Goal: Check status: Check status

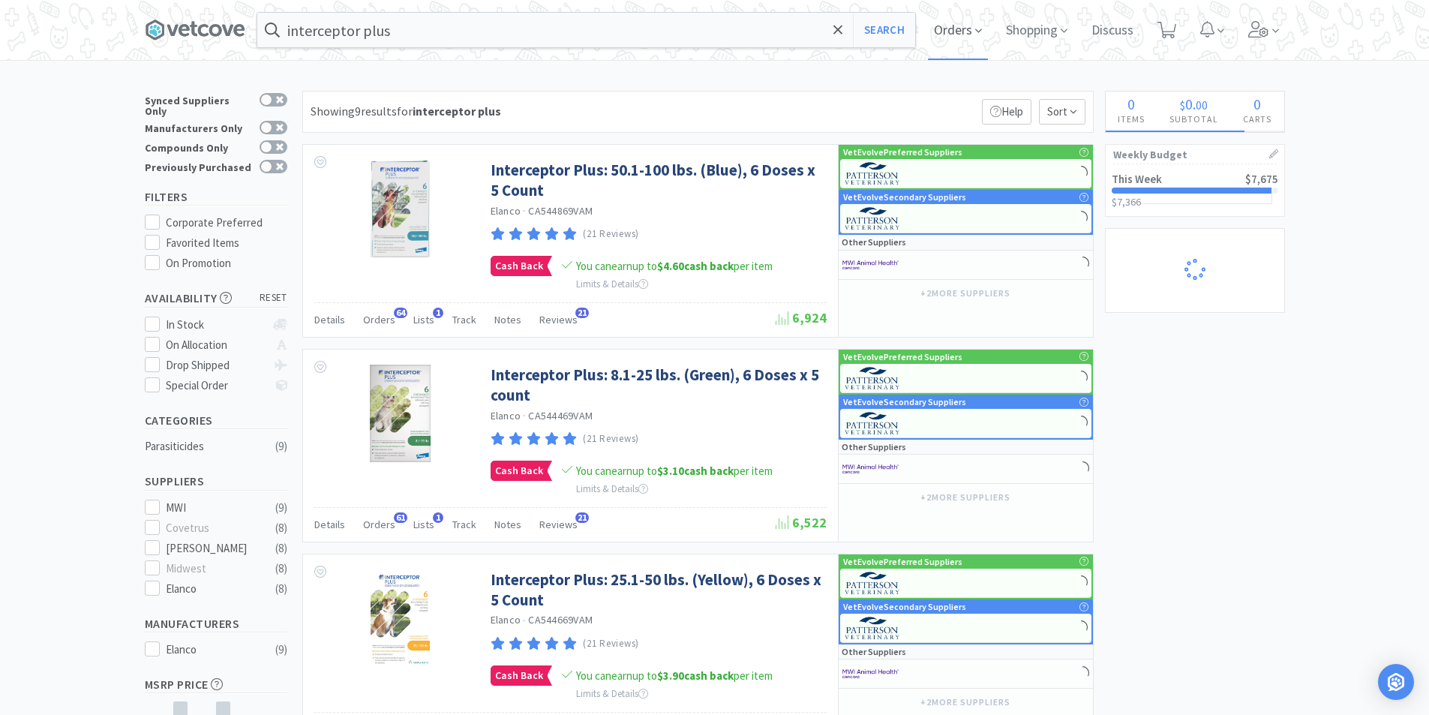
click at [979, 38] on icon at bounding box center [978, 31] width 7 height 14
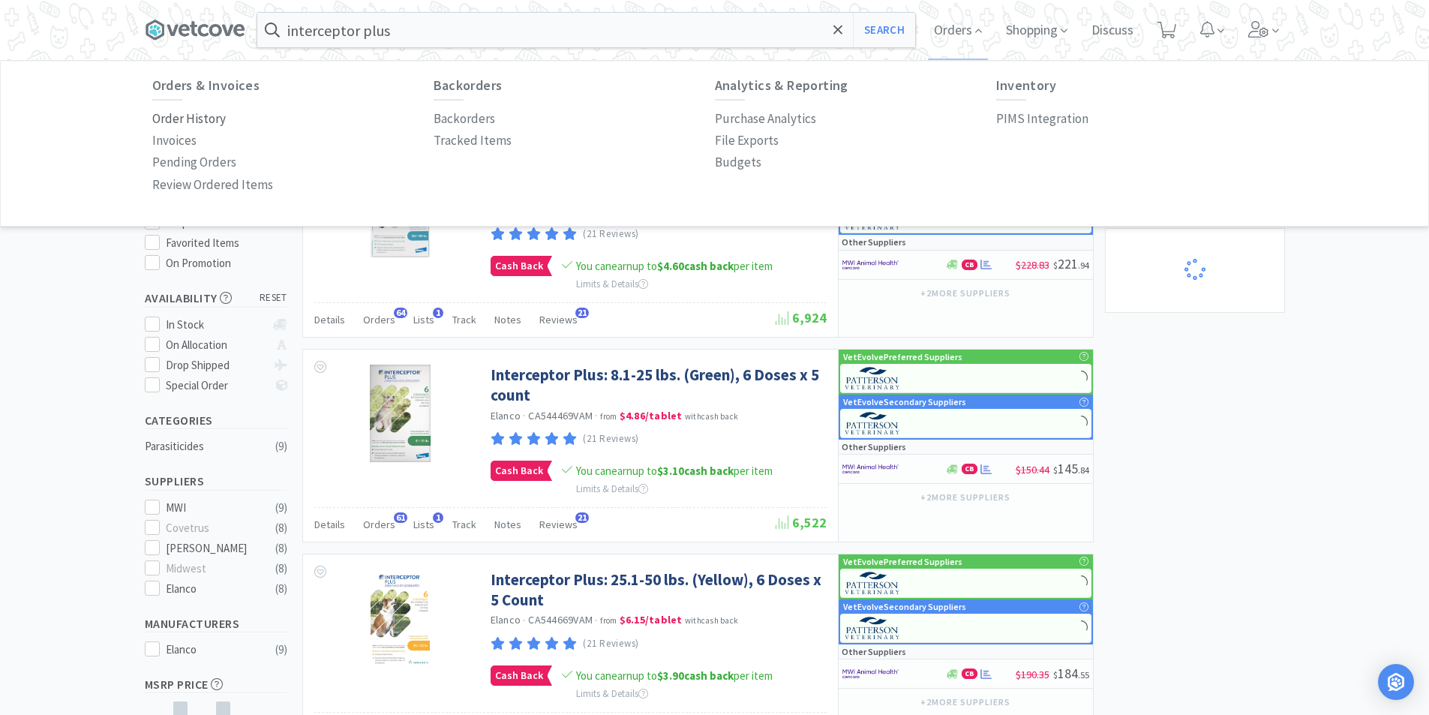
click at [207, 113] on p "Order History" at bounding box center [189, 119] width 74 height 20
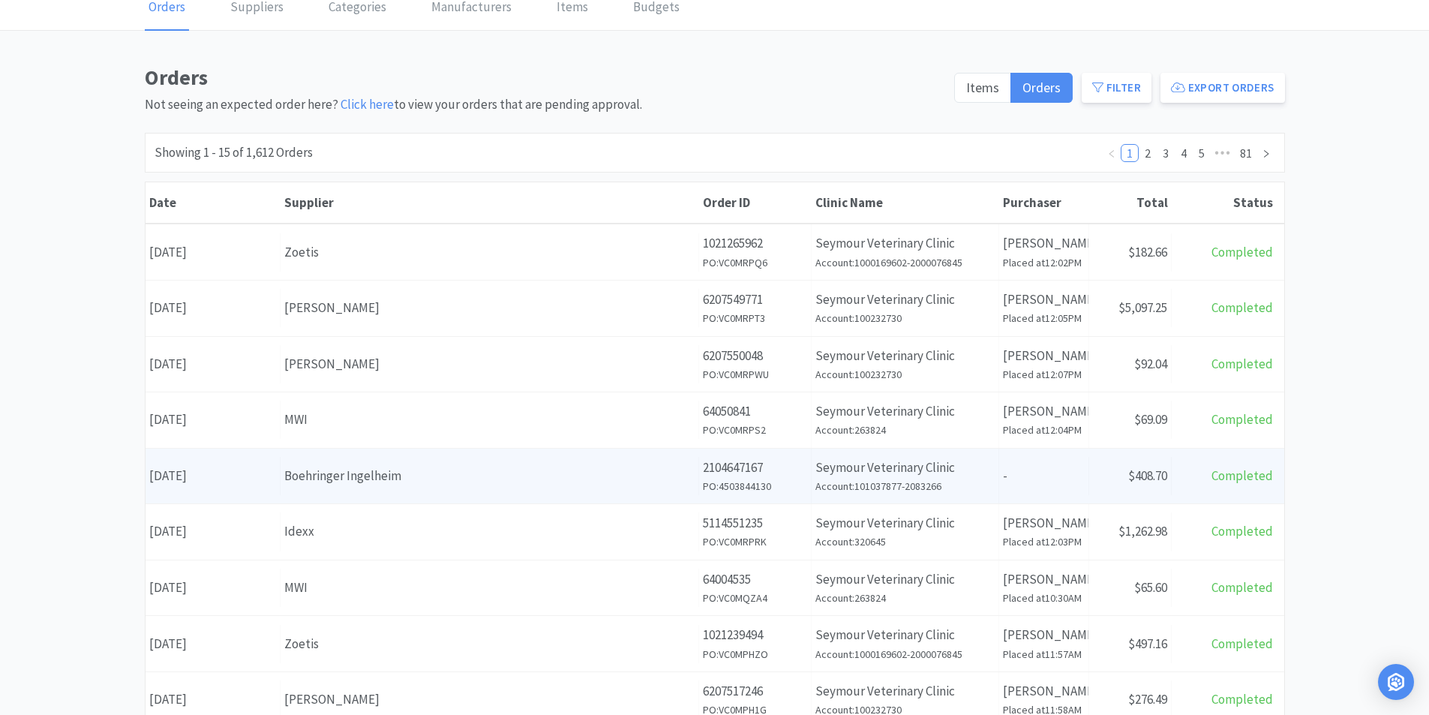
scroll to position [75, 0]
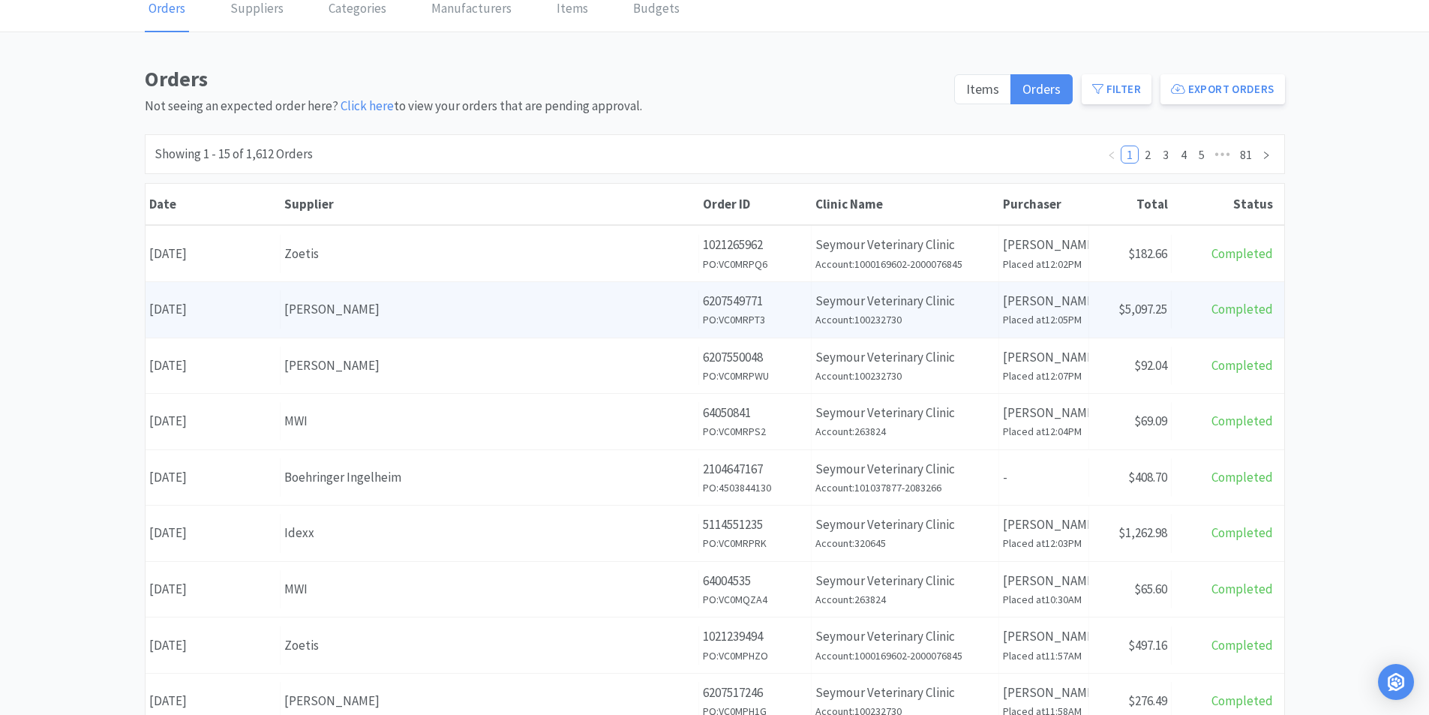
click at [203, 315] on div "Date [DATE]" at bounding box center [213, 309] width 135 height 38
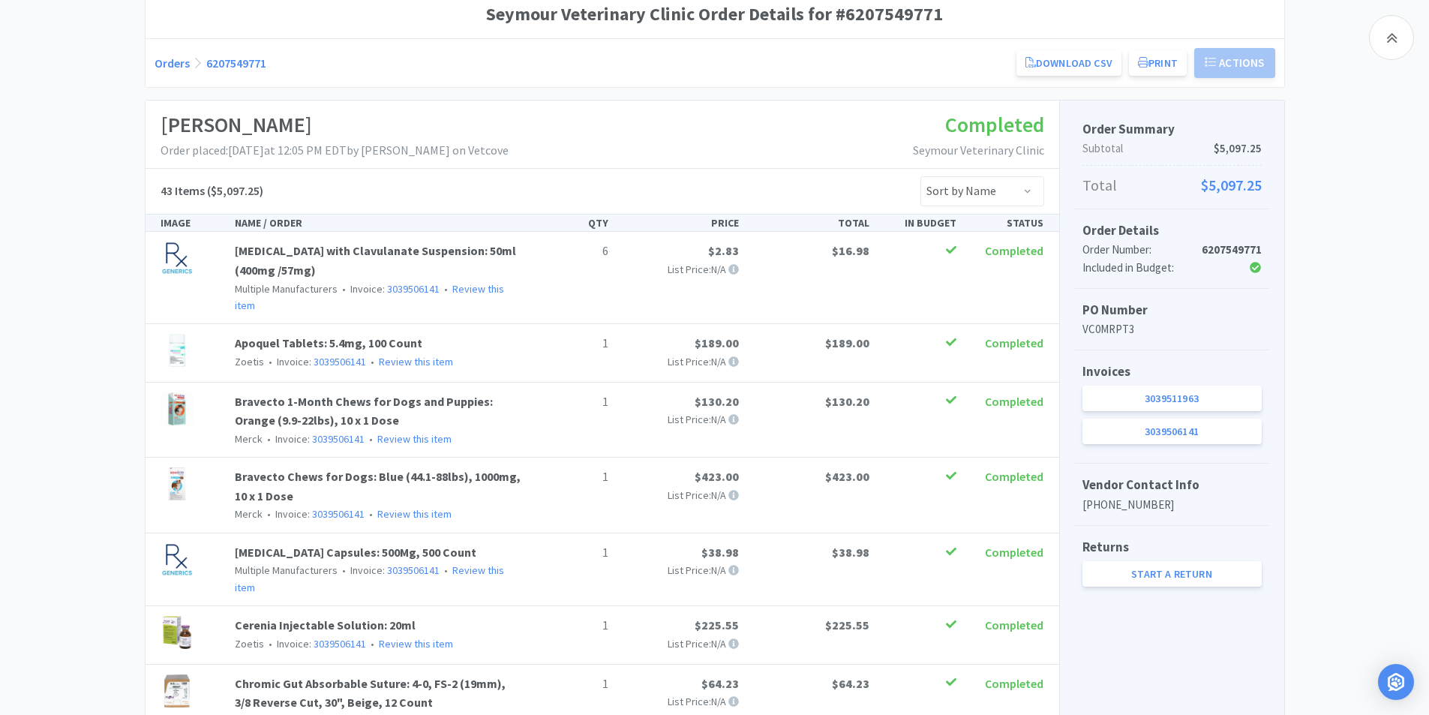
scroll to position [104, 0]
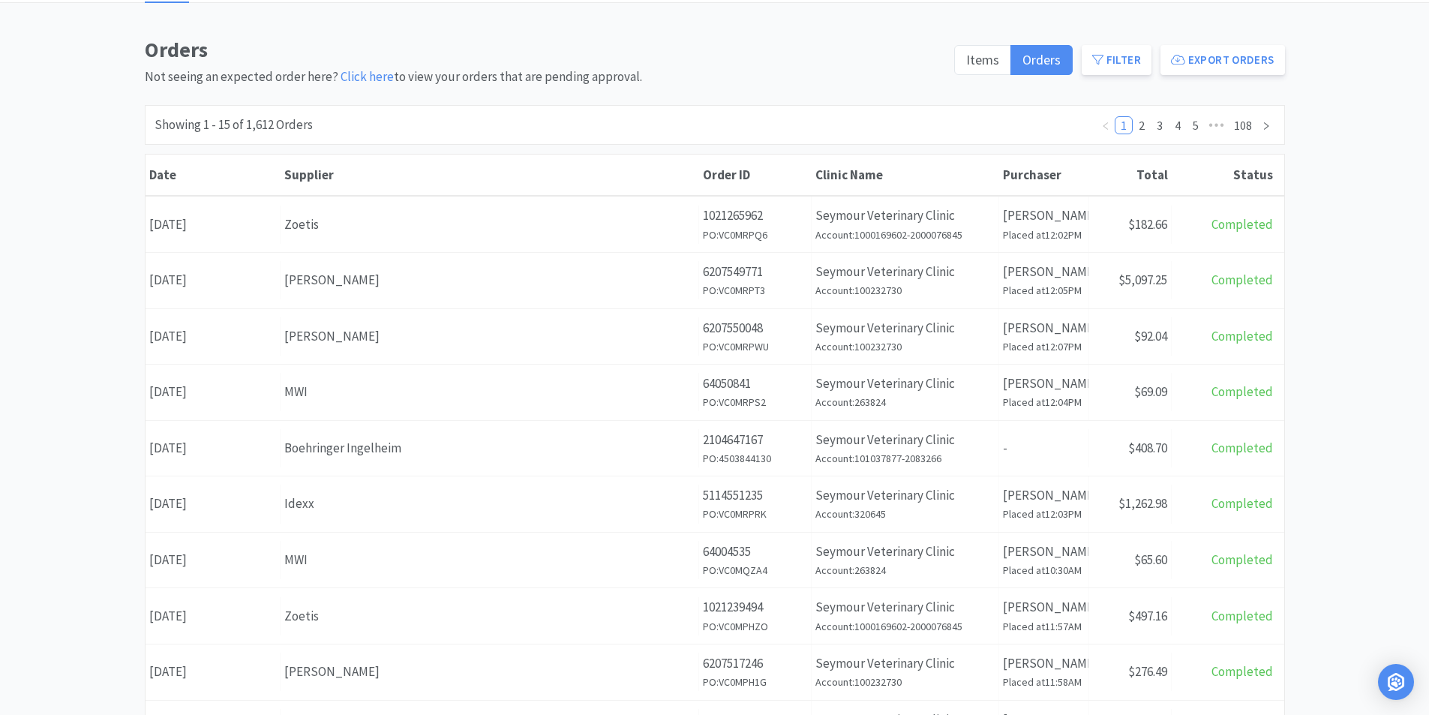
scroll to position [75, 0]
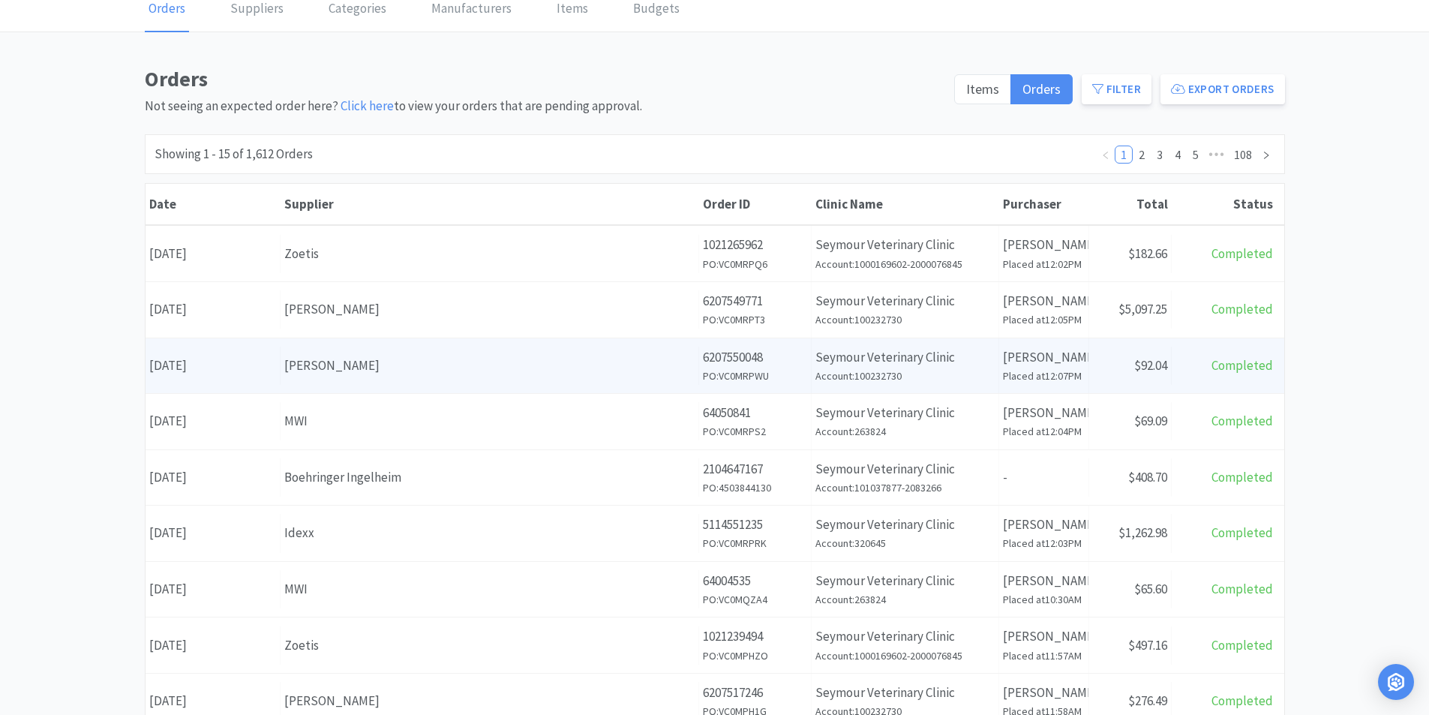
click at [223, 362] on div "Date [DATE]" at bounding box center [213, 366] width 135 height 38
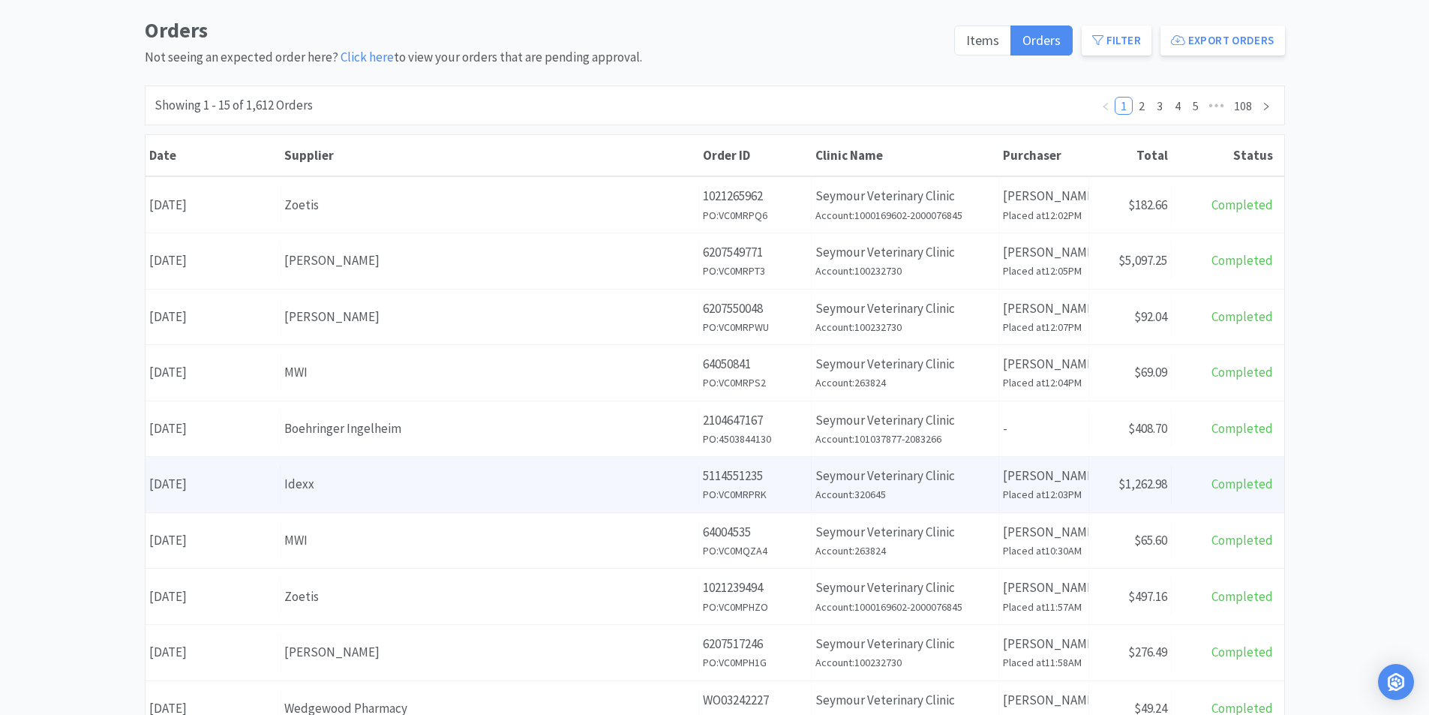
scroll to position [150, 0]
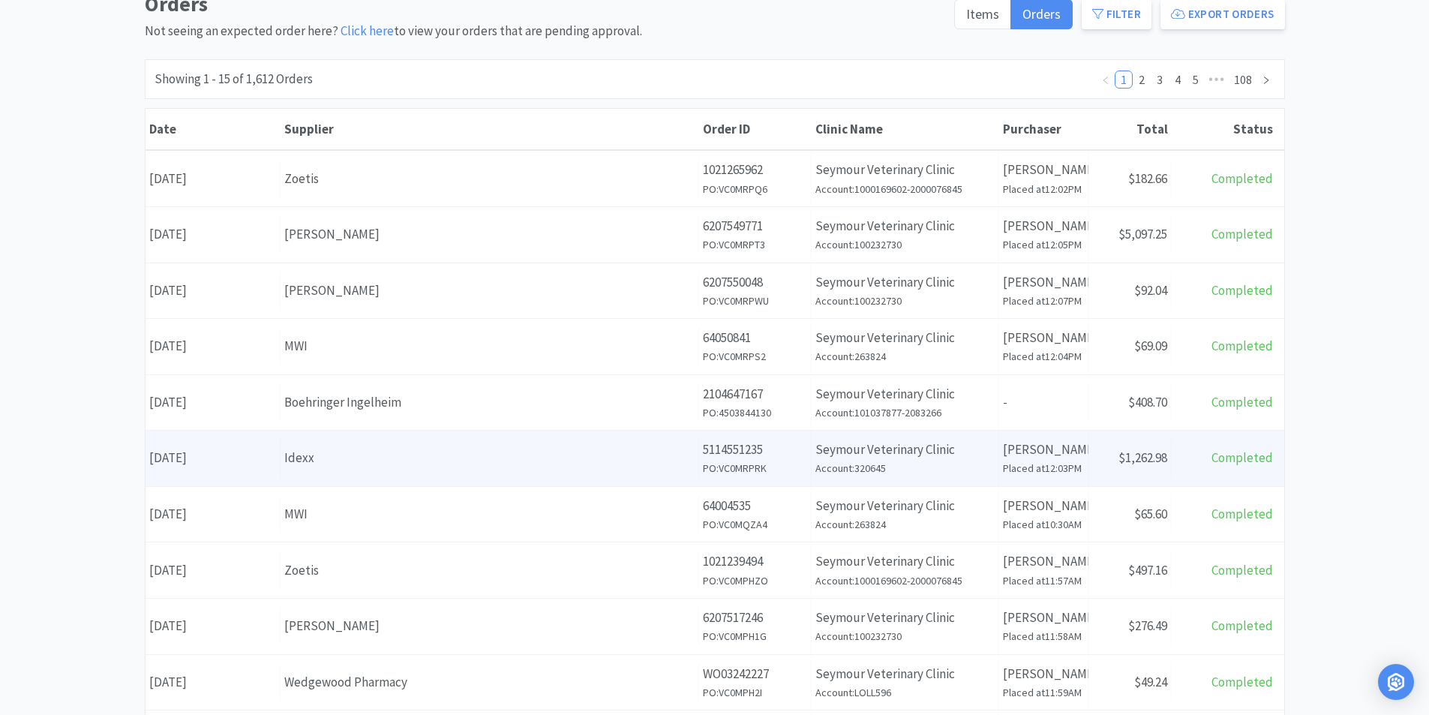
click at [215, 465] on div "Date [DATE]" at bounding box center [213, 458] width 135 height 38
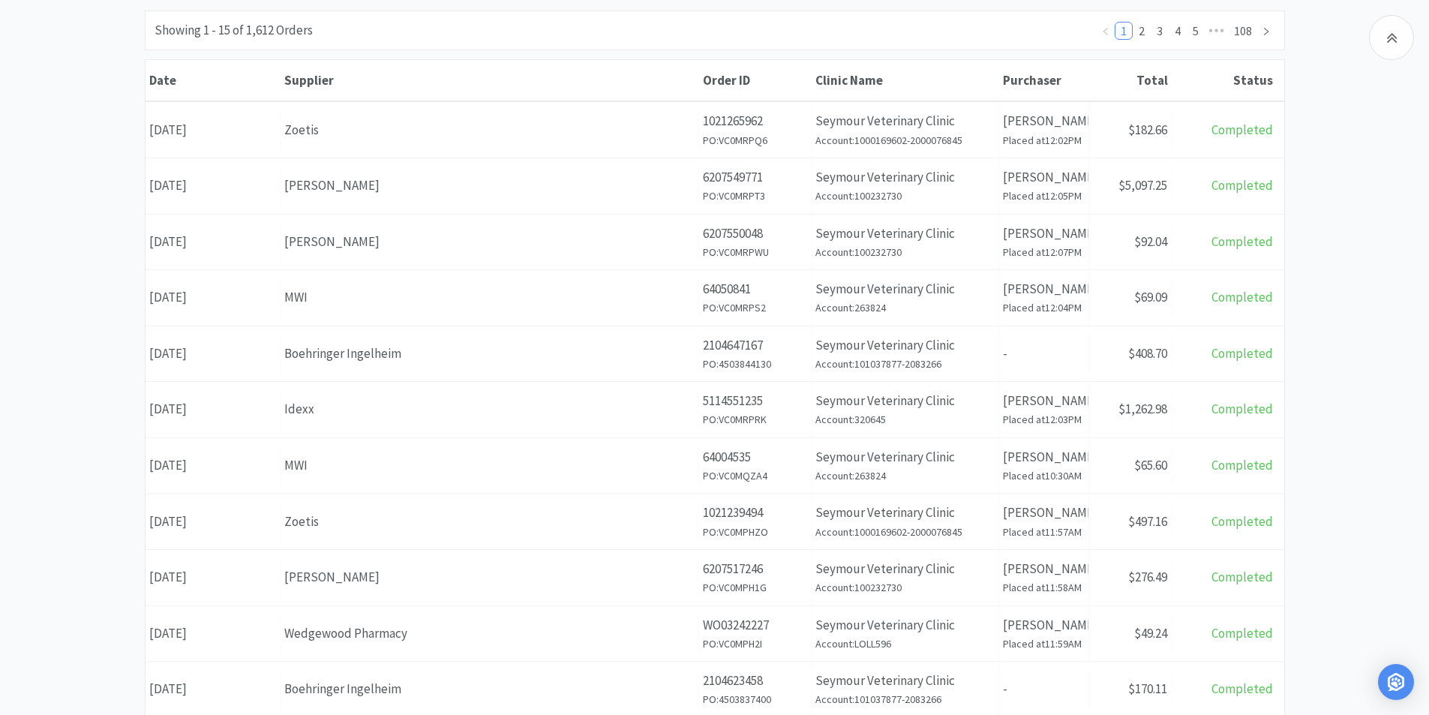
scroll to position [225, 0]
